Goal: Transaction & Acquisition: Purchase product/service

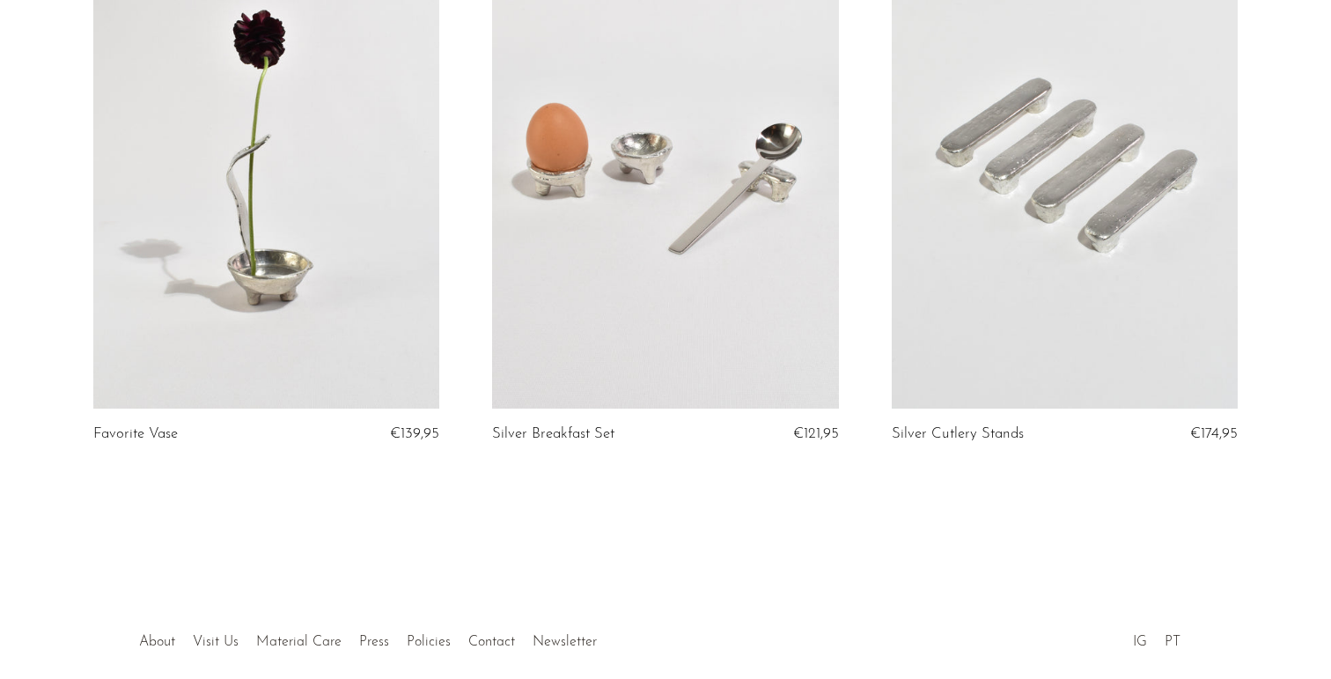
scroll to position [312, 0]
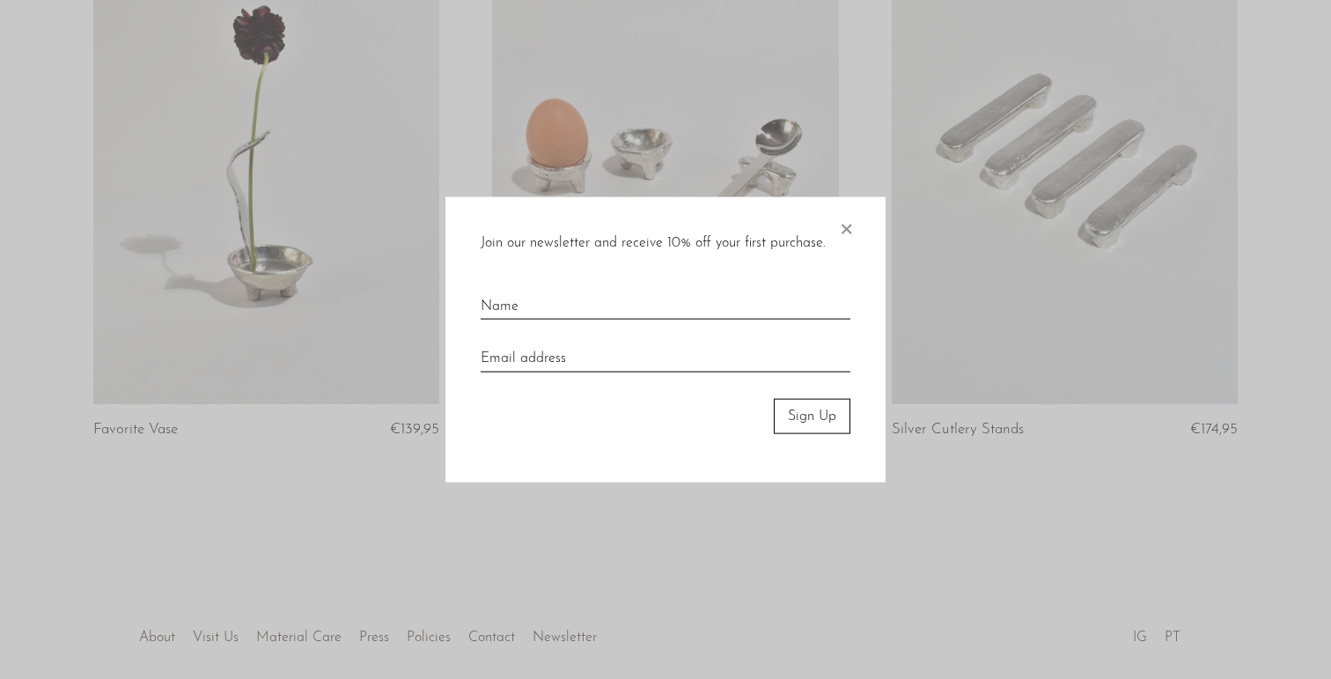
click at [854, 230] on span "×" at bounding box center [846, 224] width 18 height 56
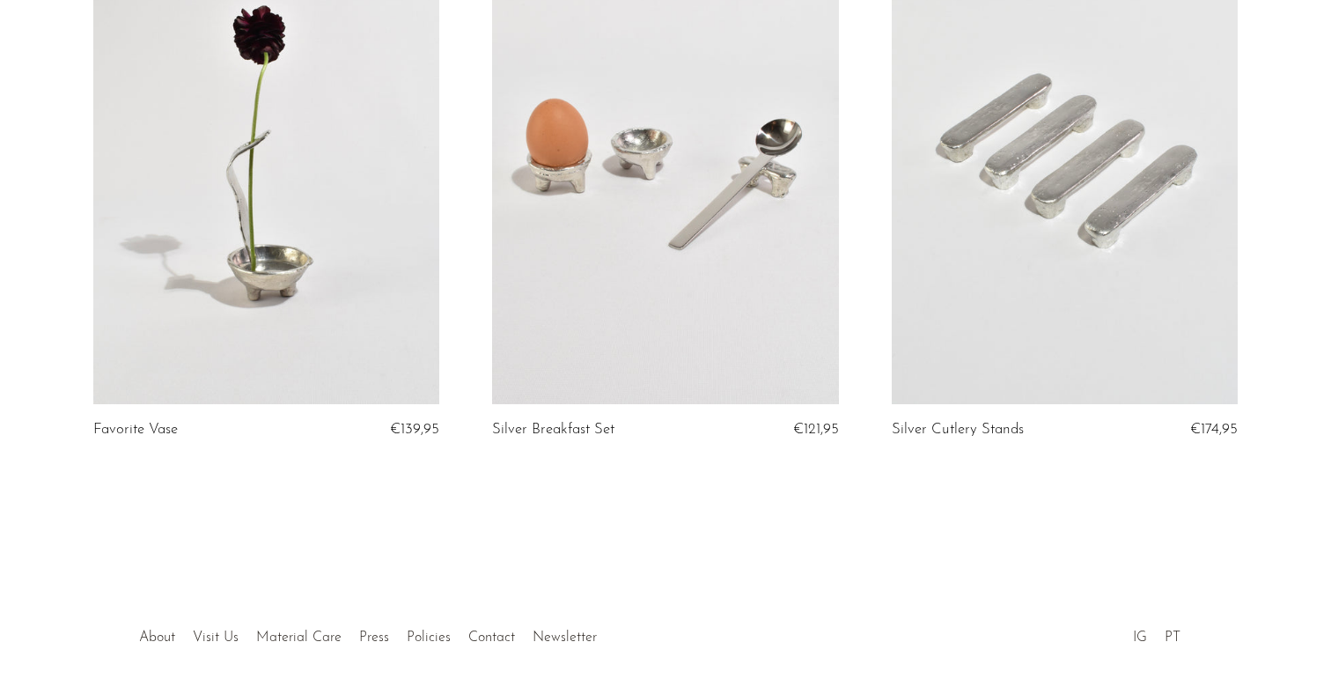
scroll to position [0, 0]
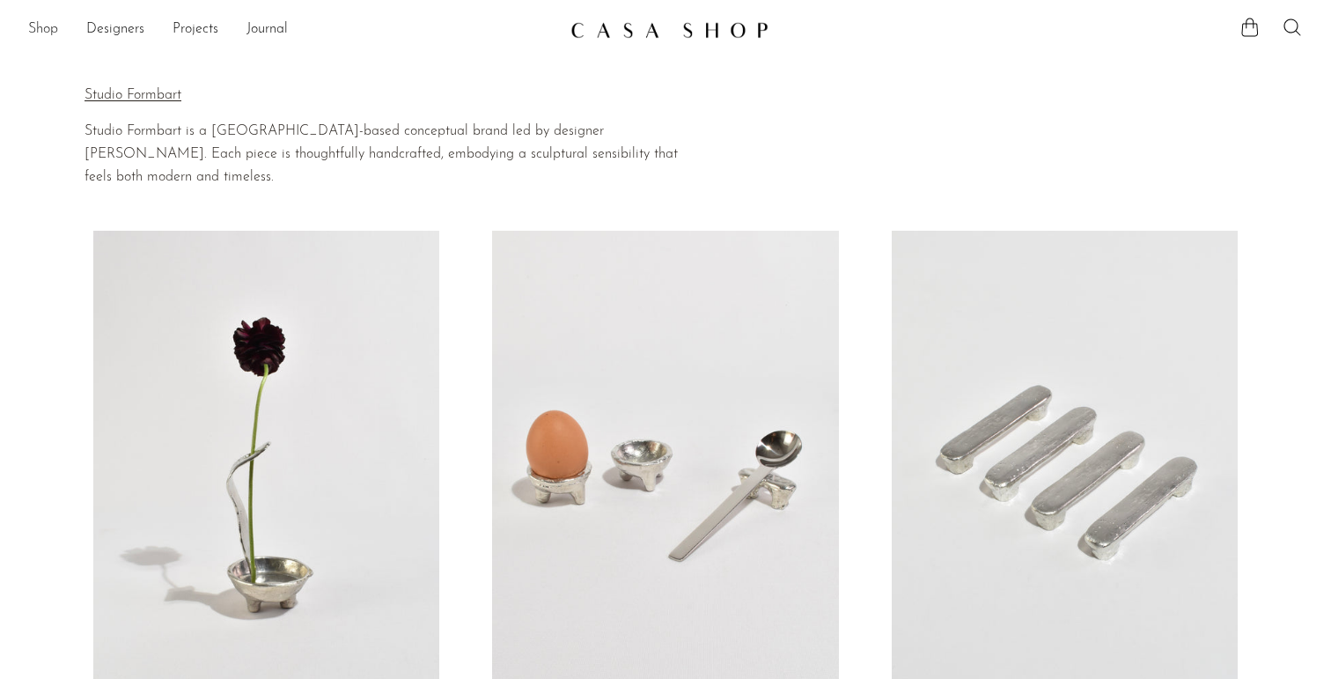
click at [51, 30] on link "Shop" at bounding box center [43, 29] width 30 height 23
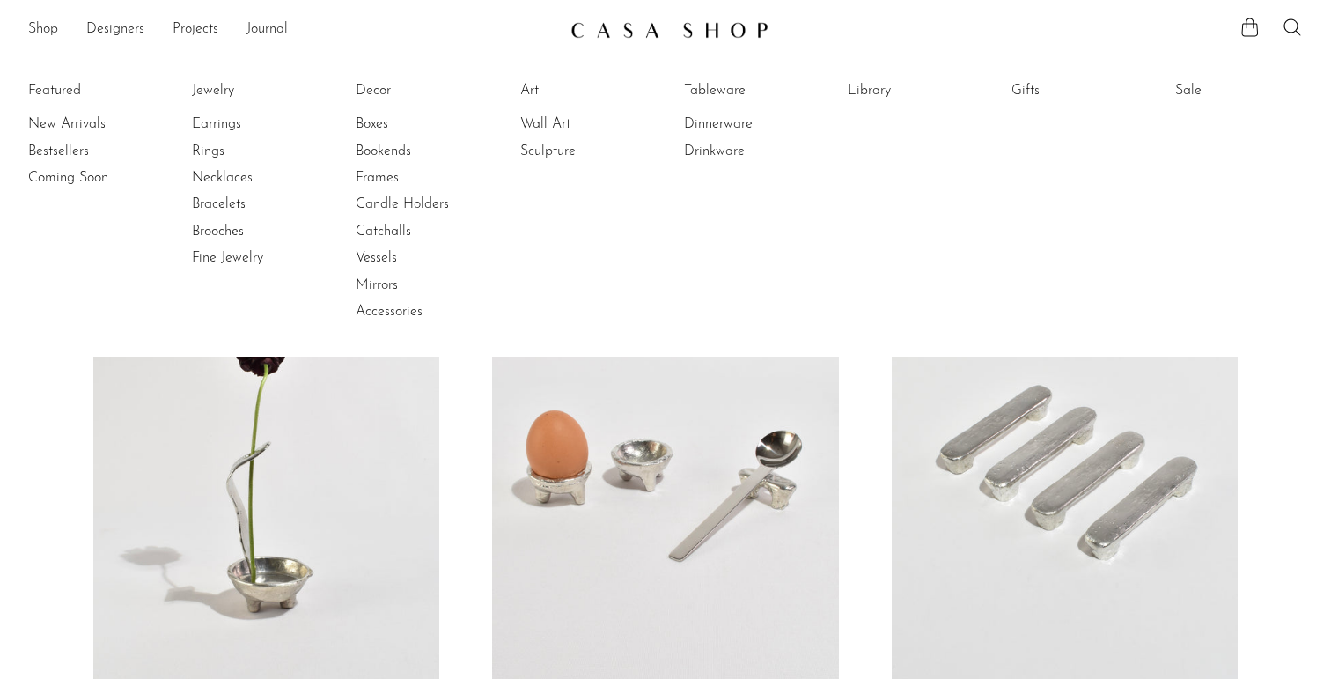
click at [637, 33] on img at bounding box center [670, 30] width 198 height 18
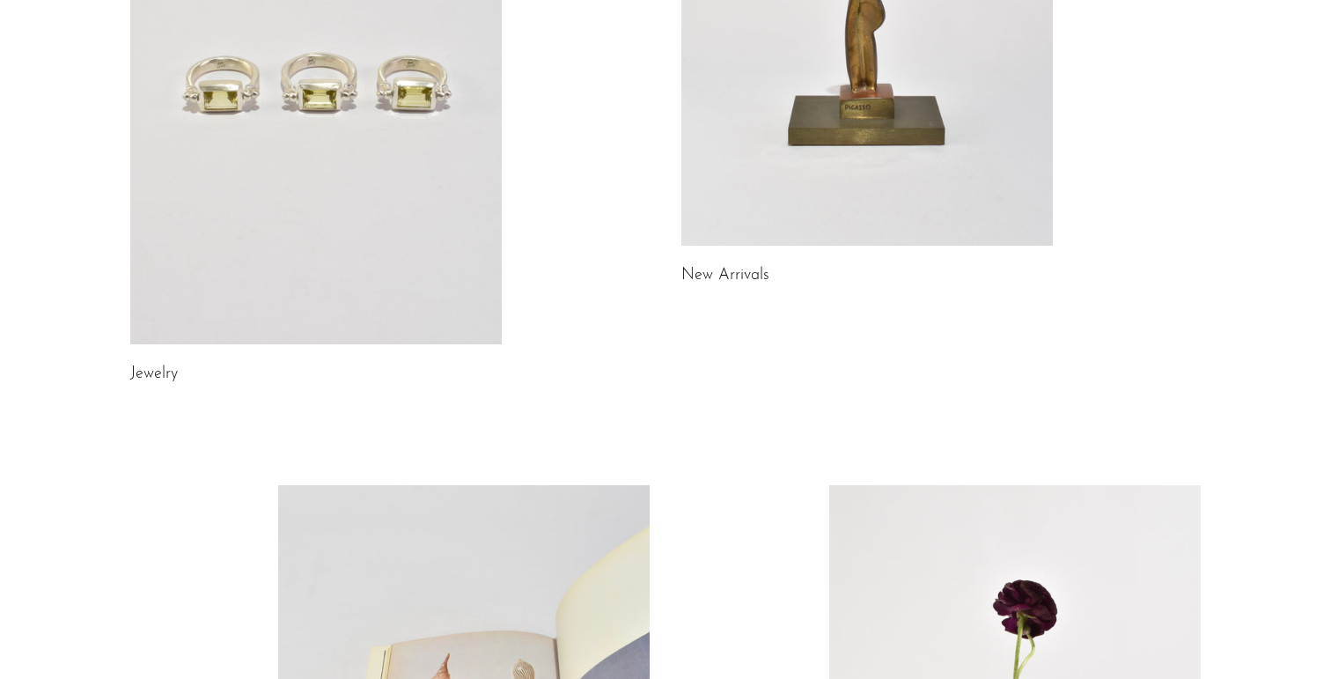
scroll to position [317, 0]
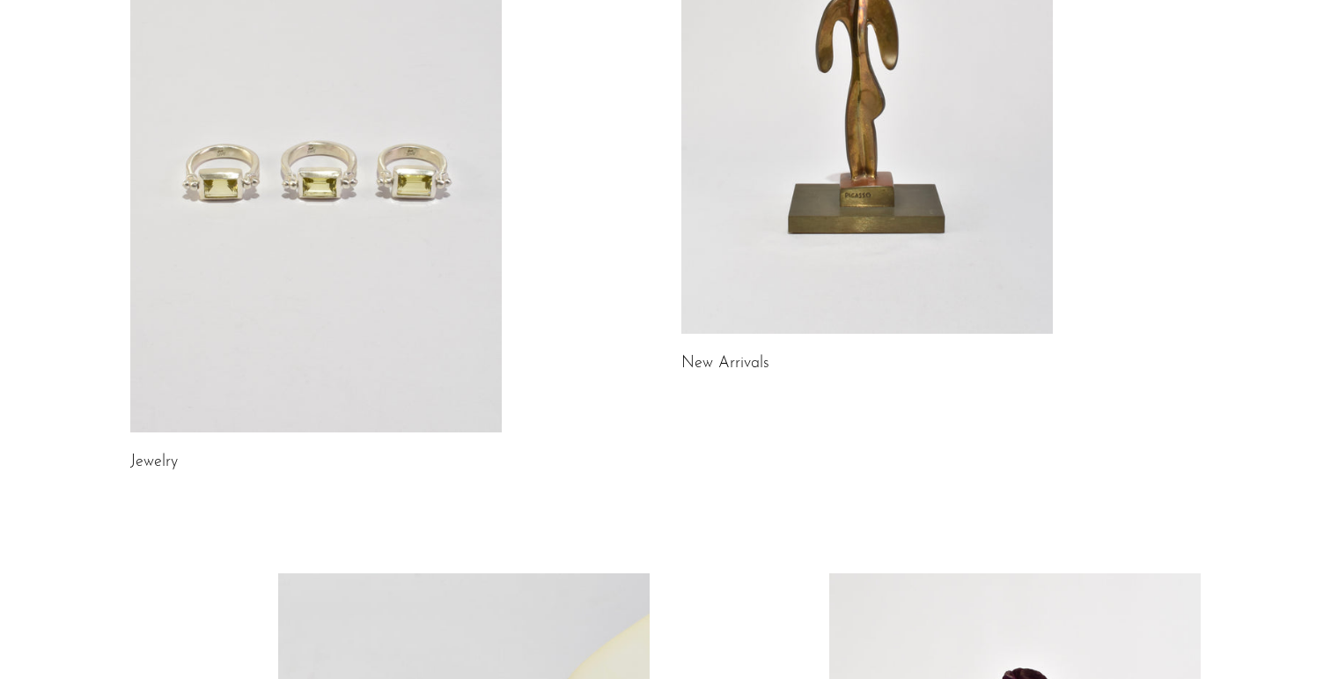
click at [757, 178] on link at bounding box center [868, 73] width 372 height 520
